Goal: Task Accomplishment & Management: Use online tool/utility

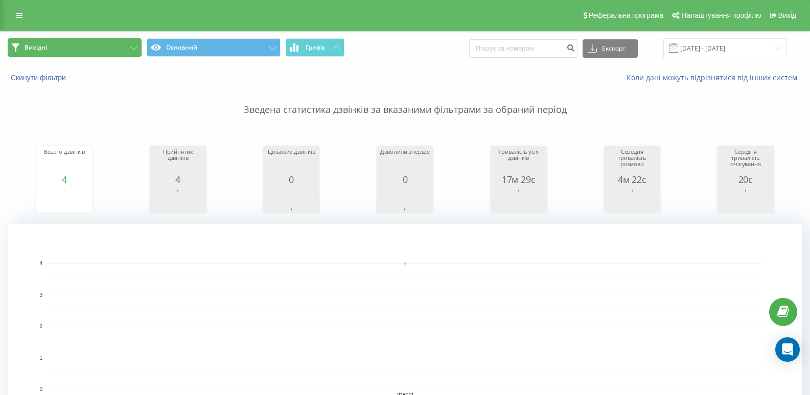
click at [117, 54] on button "Вихідні" at bounding box center [75, 47] width 134 height 18
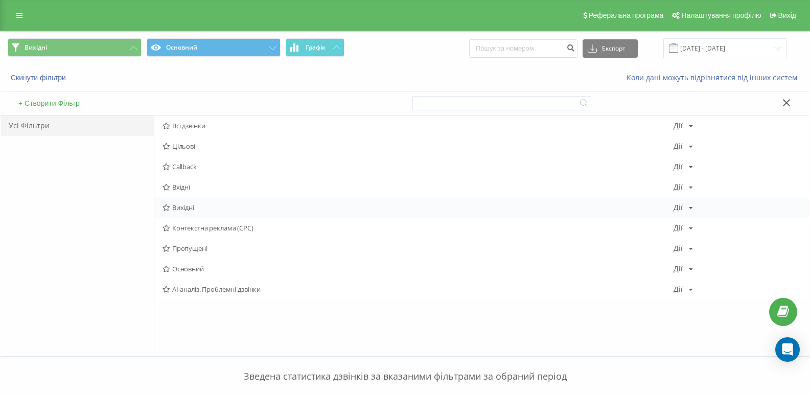
click at [176, 206] on span "Вихідні" at bounding box center [418, 207] width 511 height 7
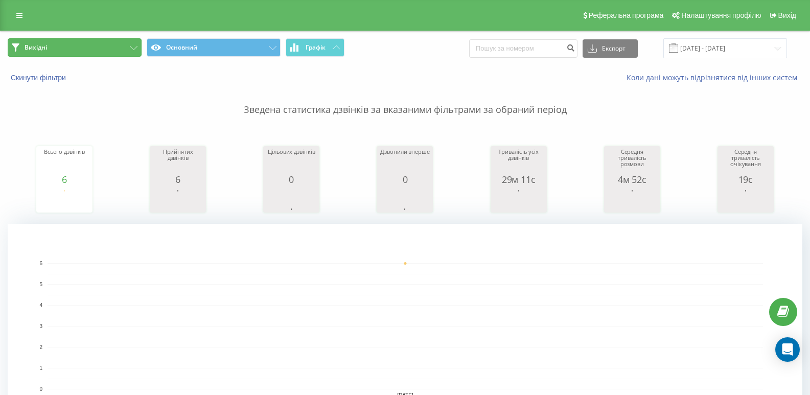
click at [136, 51] on button "Вихідні" at bounding box center [75, 47] width 134 height 18
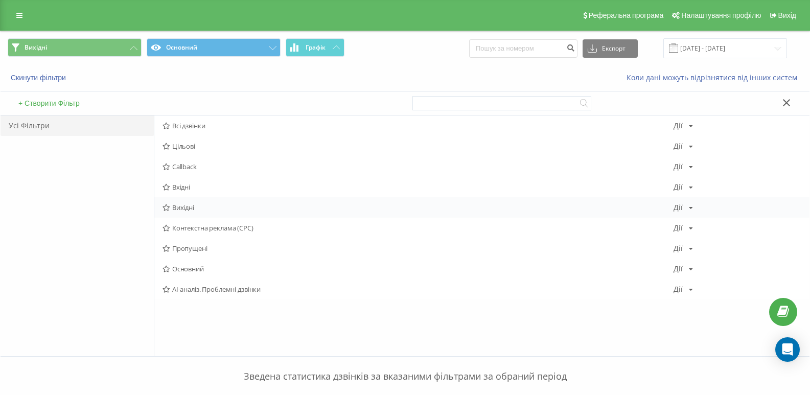
click at [188, 208] on span "Вихідні" at bounding box center [418, 207] width 511 height 7
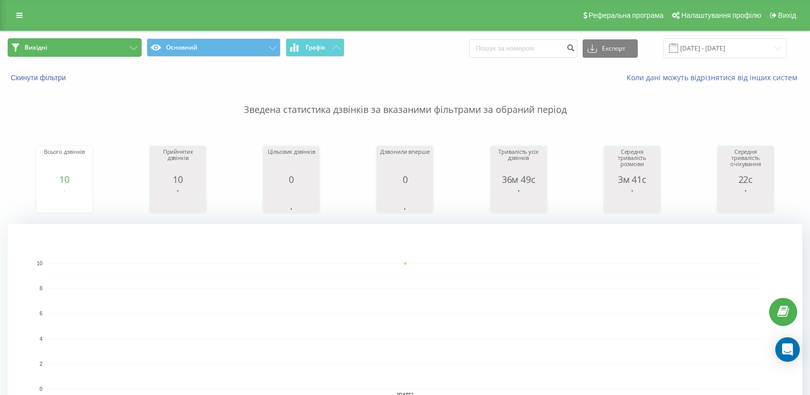
click at [121, 43] on button "Вихідні" at bounding box center [75, 47] width 134 height 18
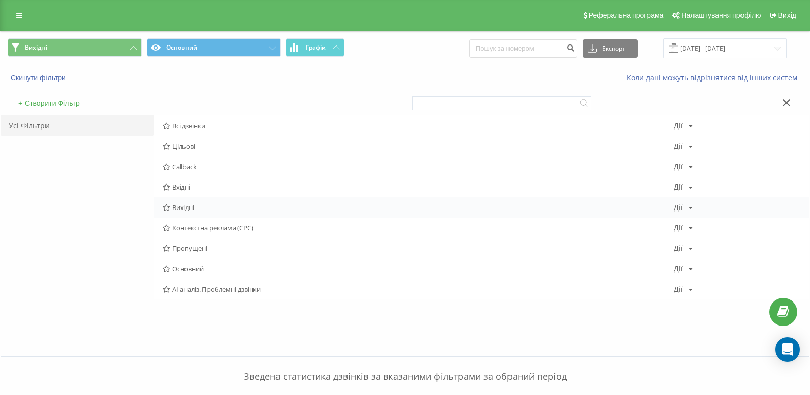
click at [183, 204] on span "Вихідні" at bounding box center [418, 207] width 511 height 7
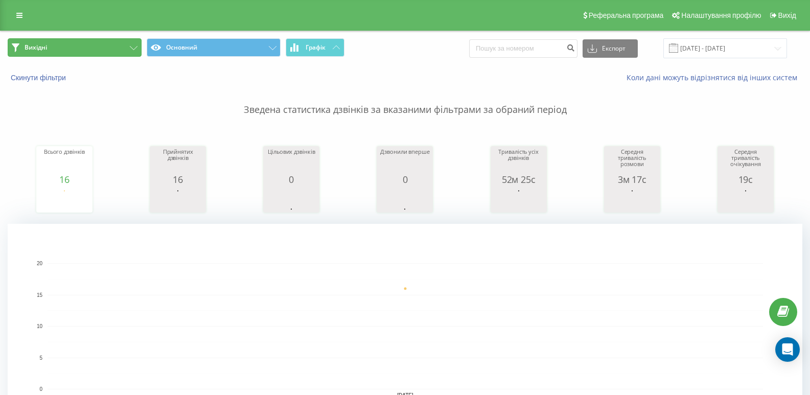
click at [125, 45] on button "Вихідні" at bounding box center [75, 47] width 134 height 18
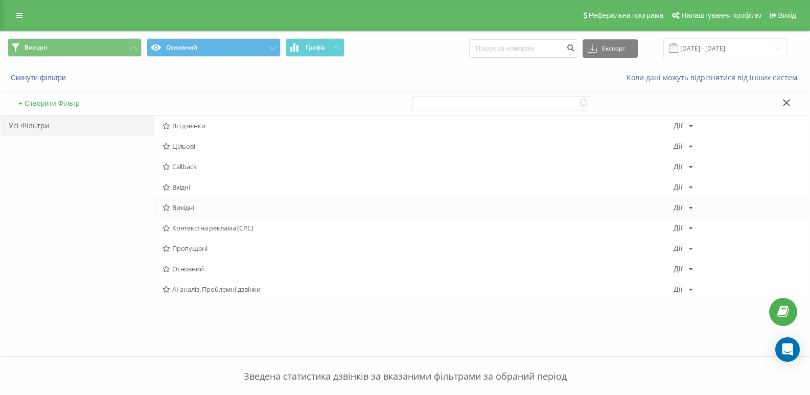
click at [186, 204] on span "Вихідні" at bounding box center [418, 207] width 511 height 7
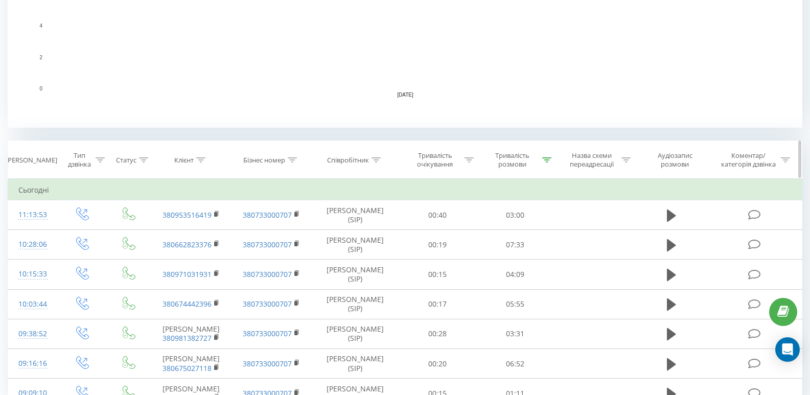
scroll to position [307, 0]
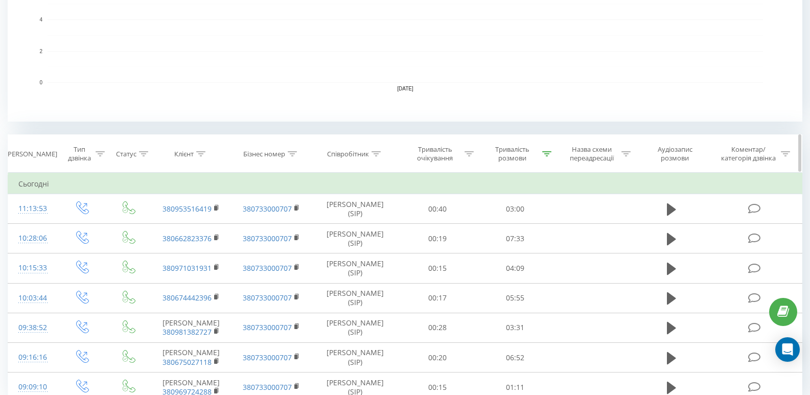
click at [543, 154] on icon at bounding box center [546, 153] width 9 height 5
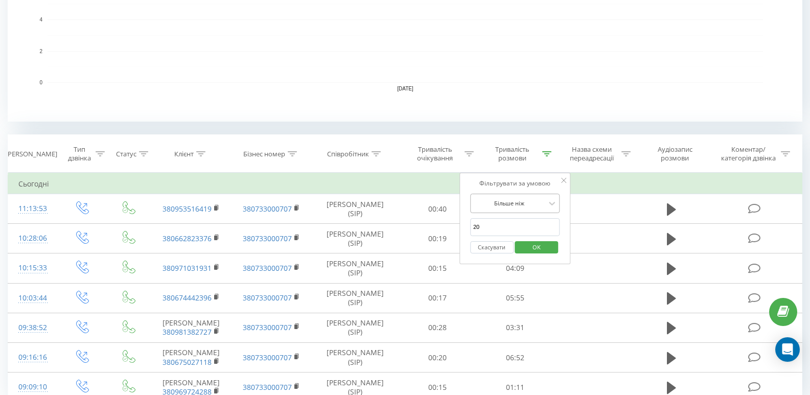
click at [540, 206] on div at bounding box center [509, 203] width 73 height 10
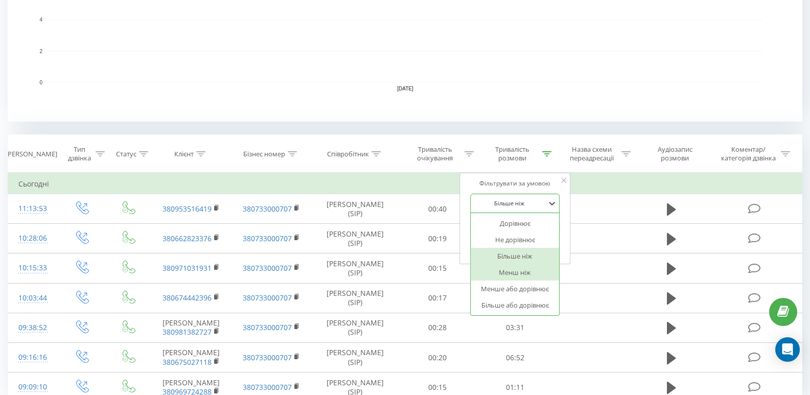
click at [509, 271] on div "Менш ніж" at bounding box center [515, 272] width 89 height 16
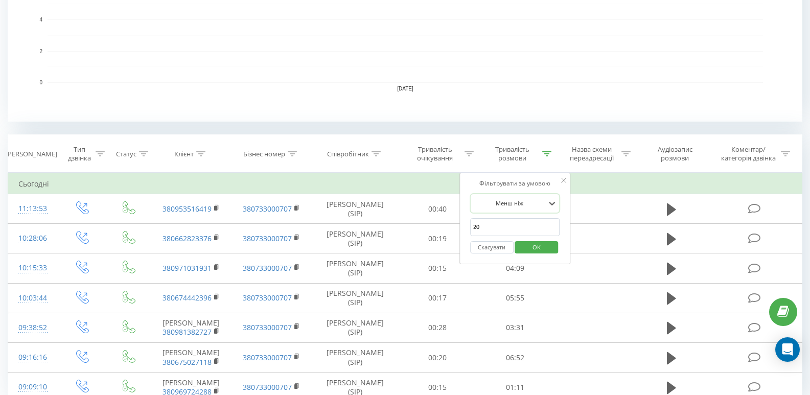
click at [533, 242] on span "OK" at bounding box center [536, 247] width 29 height 16
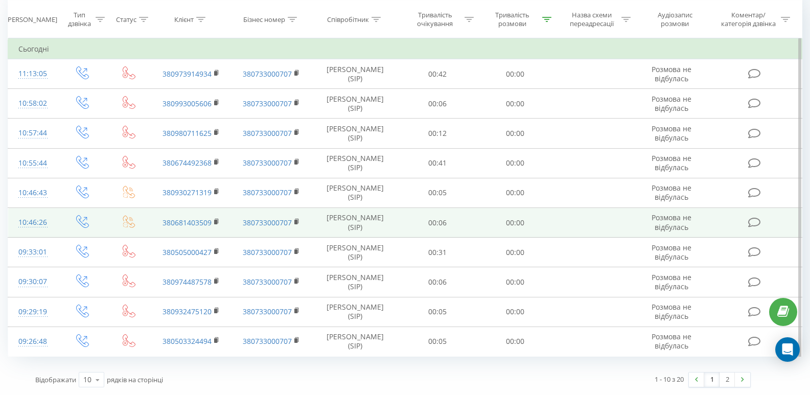
scroll to position [520, 0]
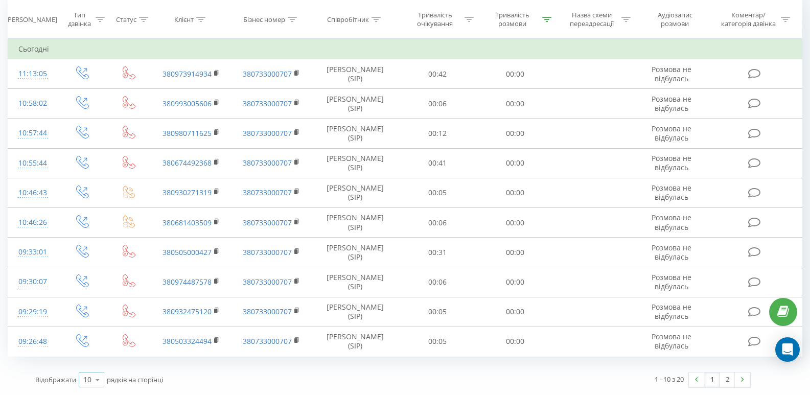
click at [100, 382] on icon at bounding box center [97, 380] width 15 height 20
click at [100, 339] on div "25" at bounding box center [91, 335] width 25 height 15
